Goal: Contribute content: Add original content to the website for others to see

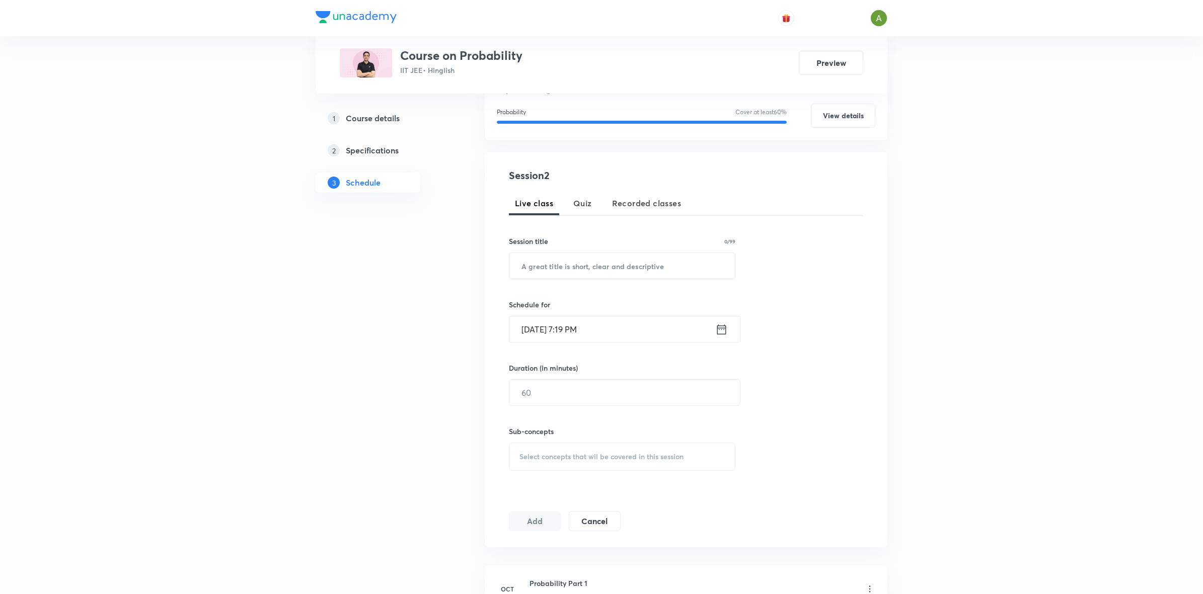
scroll to position [262, 0]
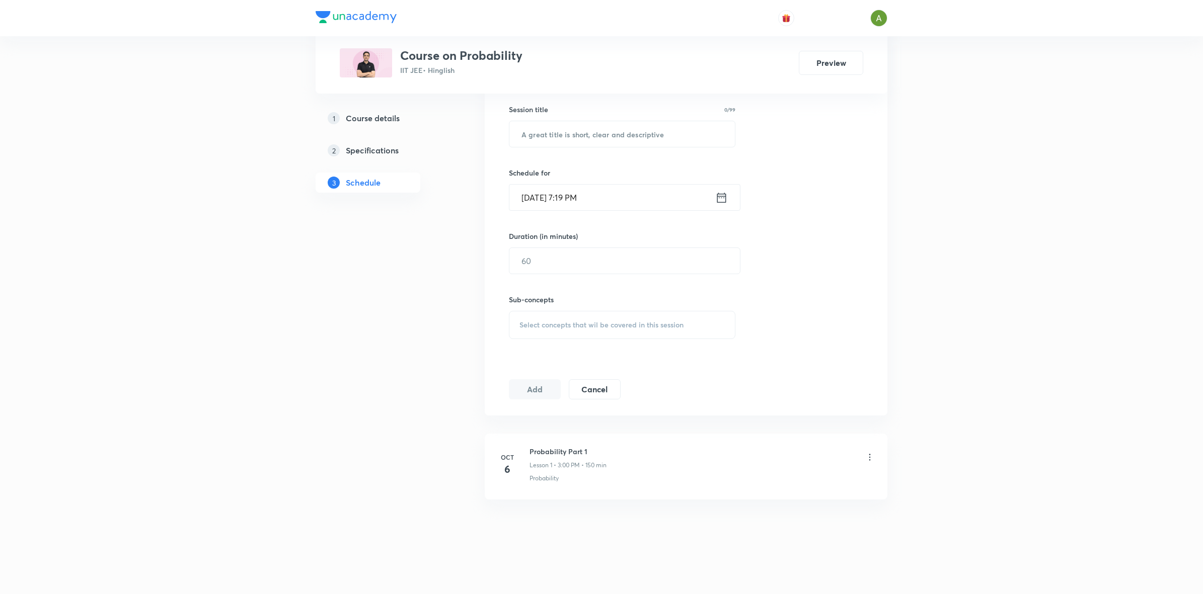
click at [536, 449] on h6 "Probability Part 1" at bounding box center [568, 451] width 77 height 11
copy h6 "Probability Part 1"
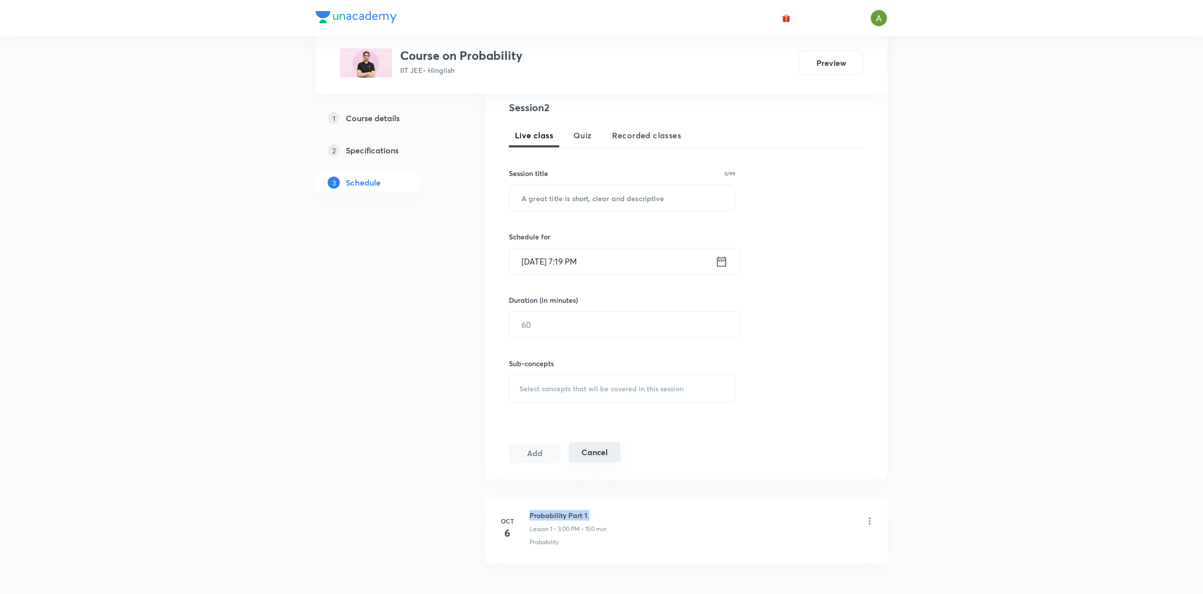
scroll to position [195, 0]
click at [607, 213] on input "text" at bounding box center [622, 201] width 226 height 26
paste input "Probability Part 1"
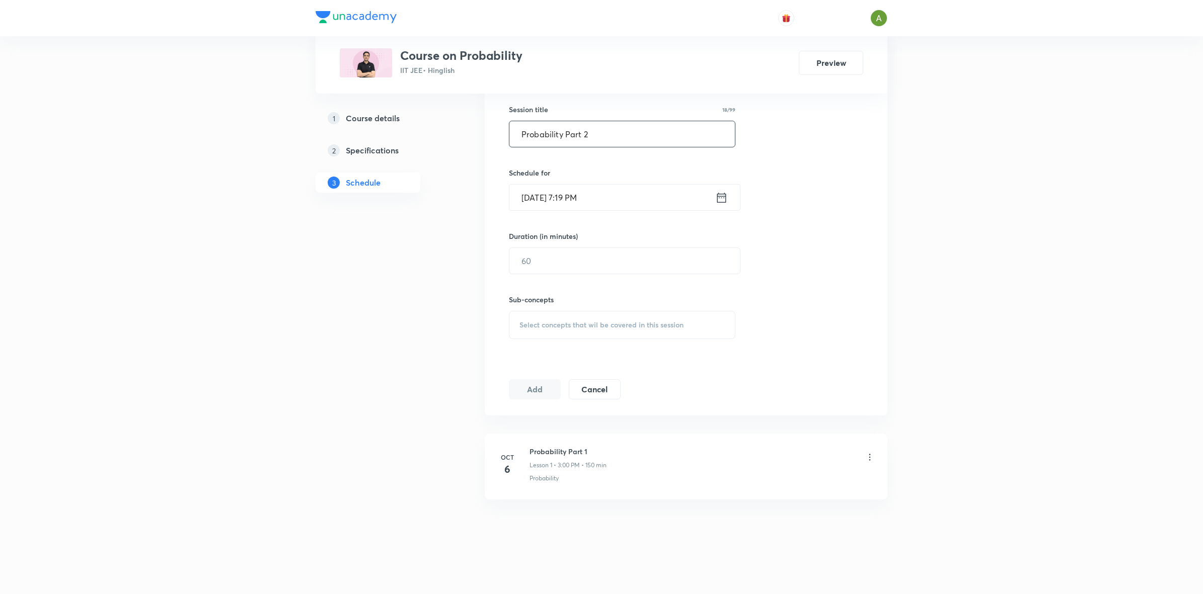
scroll to position [262, 0]
type input "Probability Part 2"
click at [622, 190] on input "Oct 8, 2025, 7:19 PM" at bounding box center [612, 198] width 206 height 26
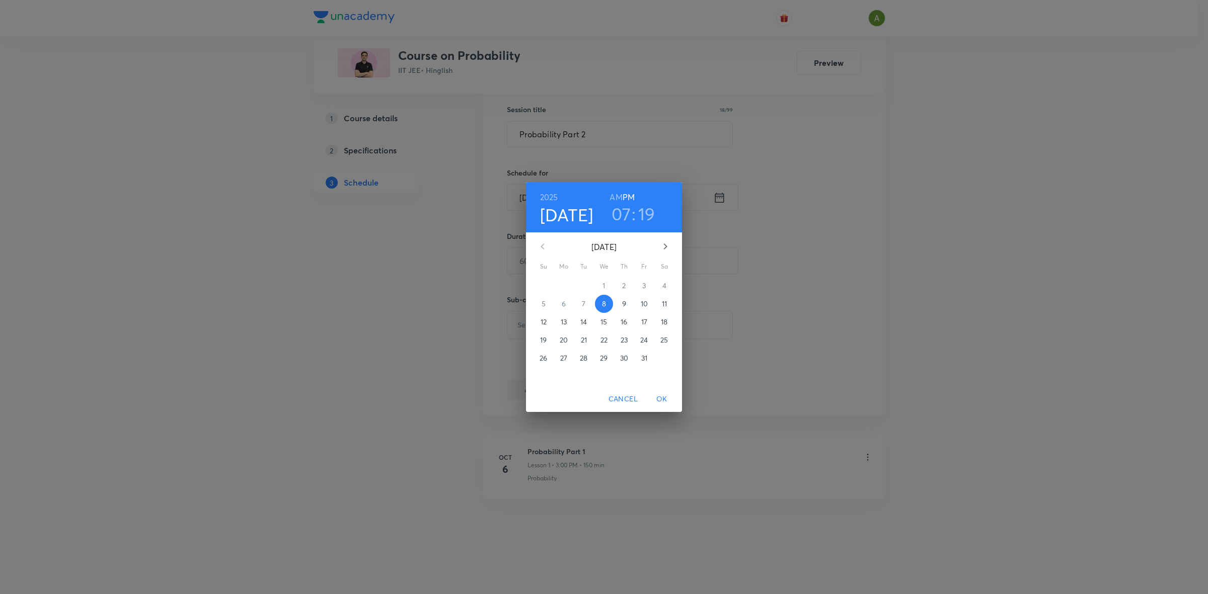
click at [664, 300] on p "11" at bounding box center [664, 304] width 5 height 10
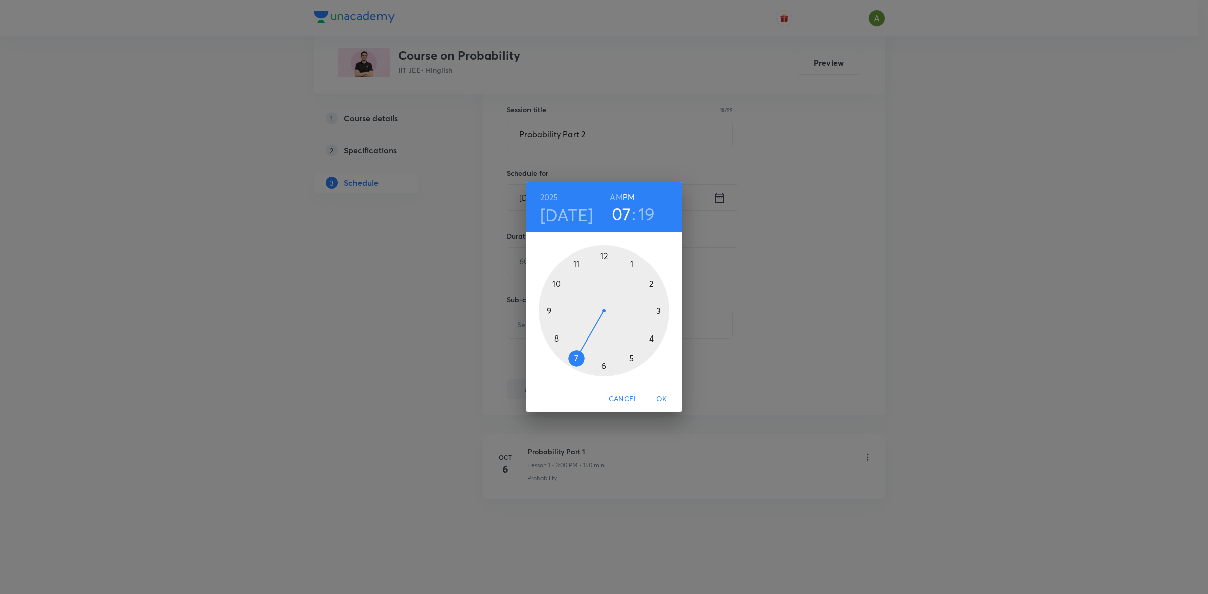
click at [660, 314] on div at bounding box center [604, 311] width 131 height 131
click at [604, 260] on div at bounding box center [604, 311] width 131 height 131
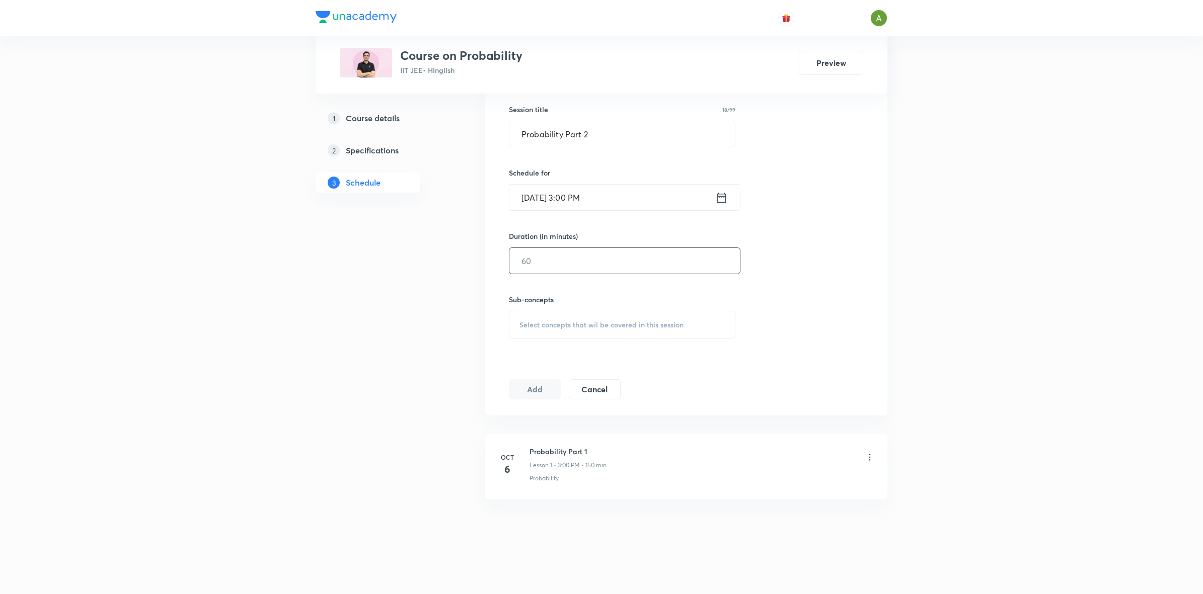
click at [600, 265] on input "text" at bounding box center [624, 261] width 231 height 26
type input "150"
click at [594, 325] on span "Select concepts that wil be covered in this session" at bounding box center [601, 325] width 164 height 8
click at [607, 406] on div "Probability Covered previously" at bounding box center [622, 404] width 226 height 23
checkbox input "true"
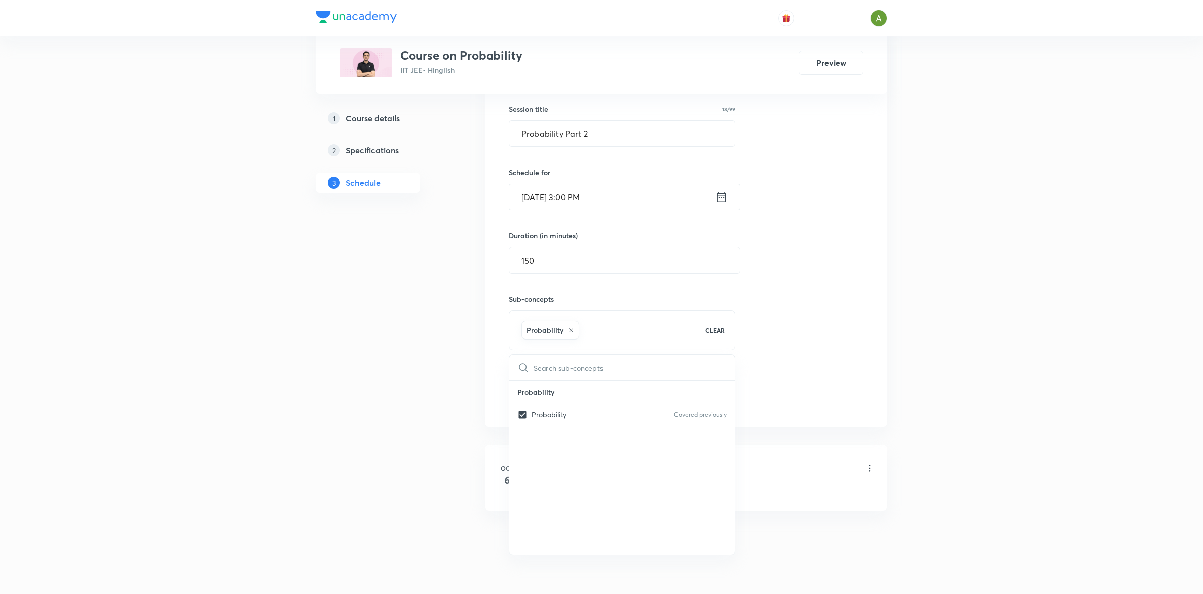
click at [818, 330] on div "Session 2 Live class Quiz Recorded classes Session title 18/99 Probability Part…" at bounding box center [686, 223] width 354 height 375
click at [545, 397] on button "Add" at bounding box center [535, 400] width 52 height 20
